Goal: Transaction & Acquisition: Purchase product/service

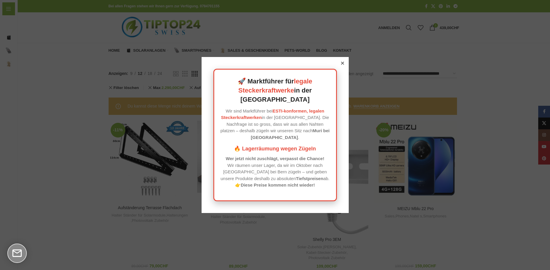
click at [341, 68] on div "🚀 Marktführer für legale Steckerkraftwerke in der [GEOGRAPHIC_DATA] Wir sind Ma…" at bounding box center [274, 135] width 147 height 156
click at [342, 65] on icon at bounding box center [342, 63] width 3 height 3
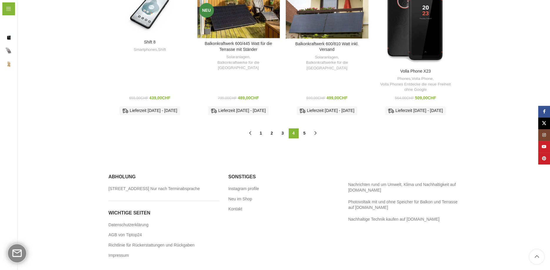
scroll to position [475, 0]
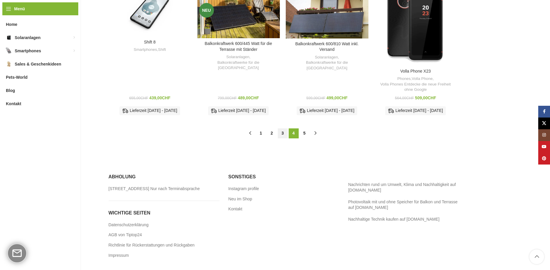
click at [283, 129] on link "3" at bounding box center [283, 134] width 10 height 10
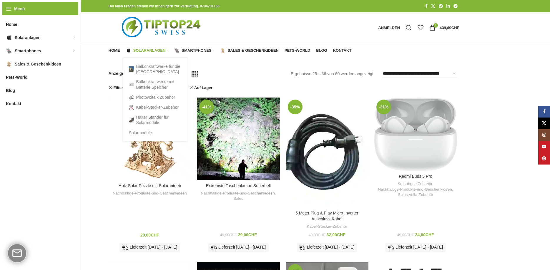
click at [144, 50] on span "Solaranlagen" at bounding box center [149, 50] width 32 height 5
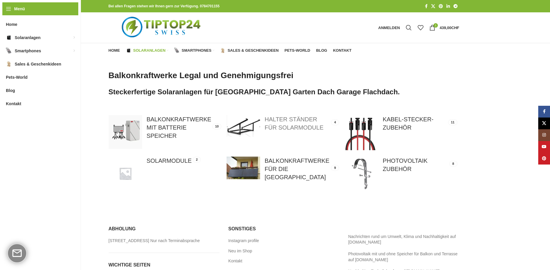
click at [271, 127] on link at bounding box center [282, 125] width 112 height 21
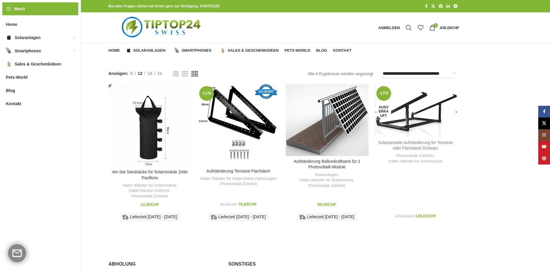
click at [417, 142] on link "Solarpaneele Aufständerung für Terrasse oder Flachdach Schwarz" at bounding box center [415, 145] width 75 height 11
